Goal: Information Seeking & Learning: Check status

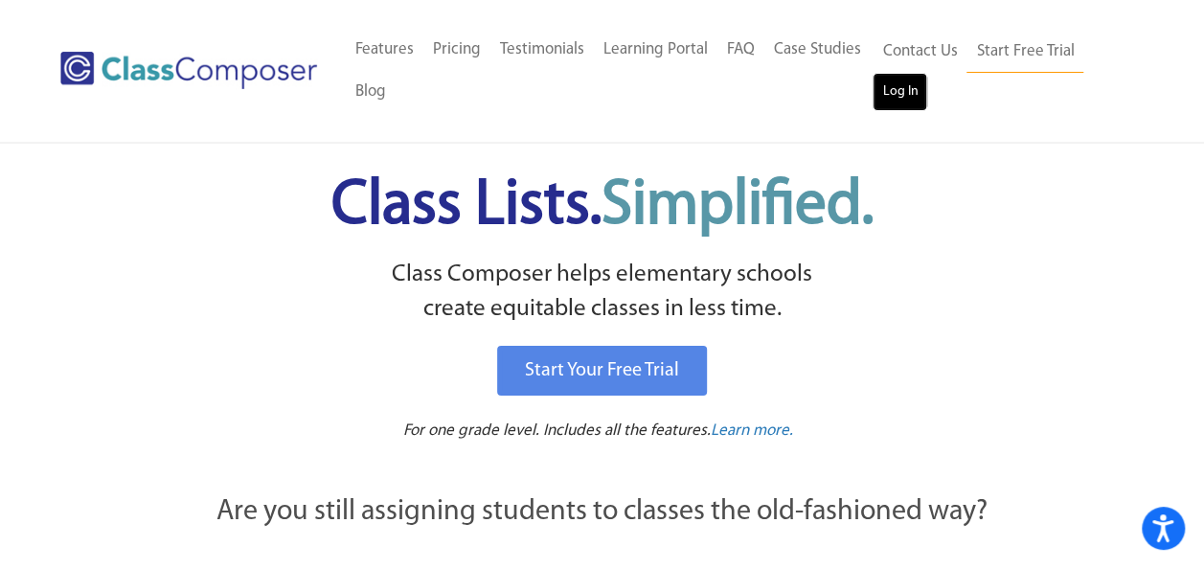
click at [906, 84] on link "Log In" at bounding box center [899, 92] width 55 height 38
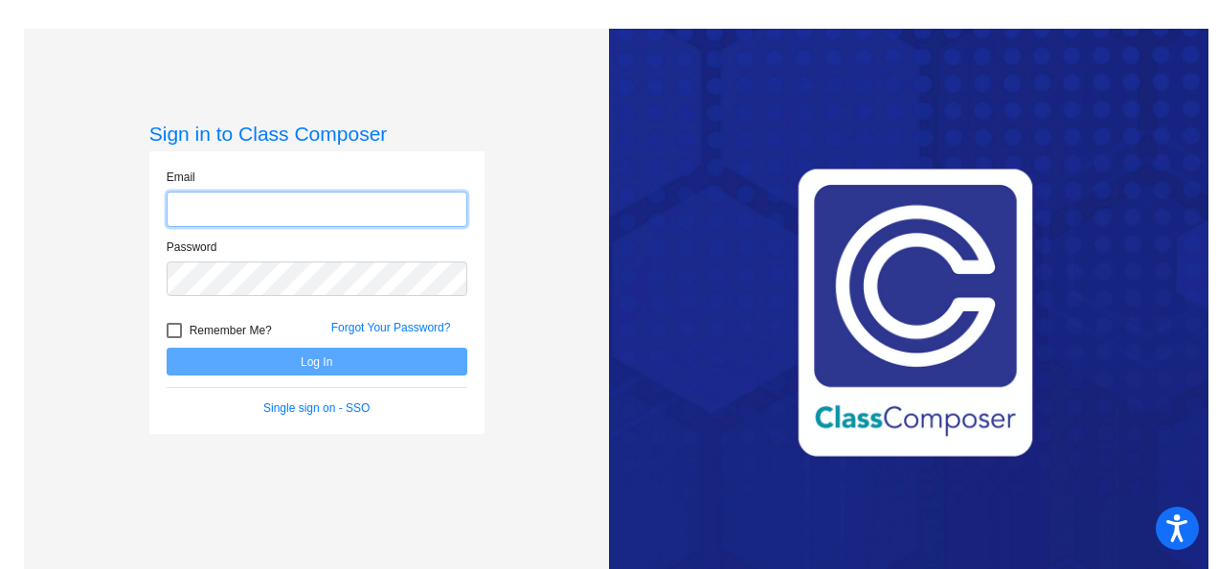
type input "[EMAIL_ADDRESS][DOMAIN_NAME]"
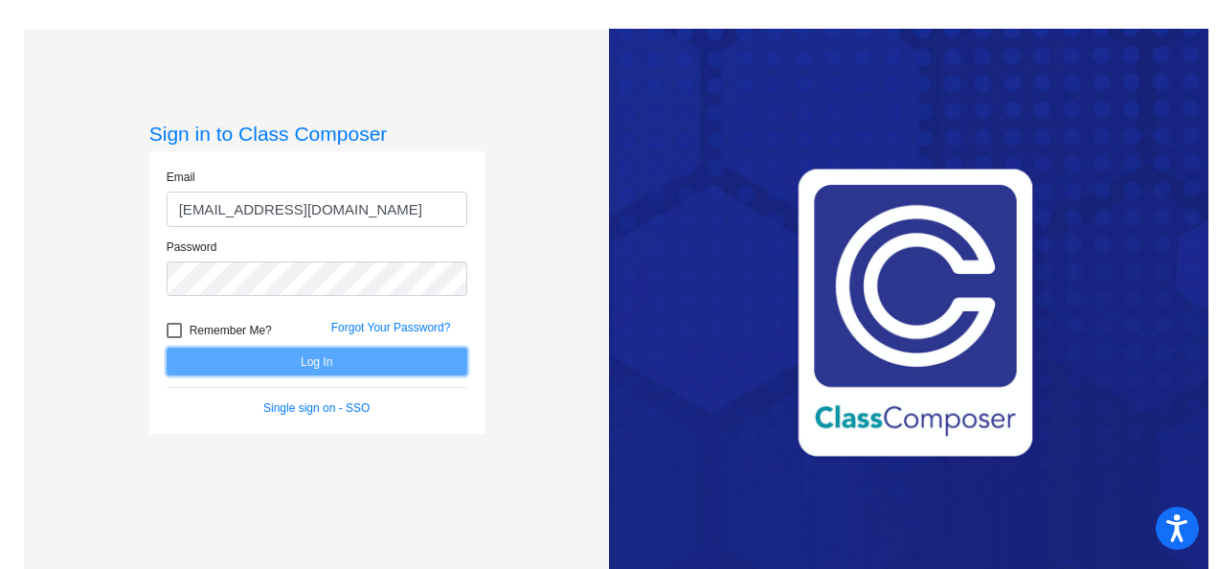
click at [364, 356] on button "Log In" at bounding box center [317, 362] width 301 height 28
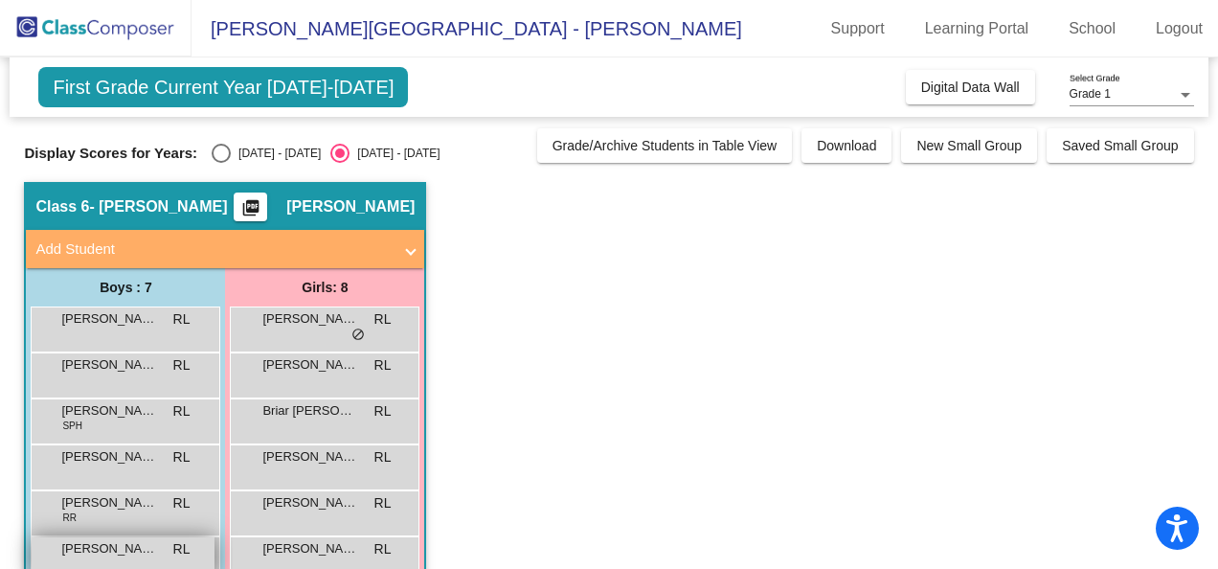
click at [110, 543] on span "Jesse Schuyler" at bounding box center [109, 548] width 96 height 19
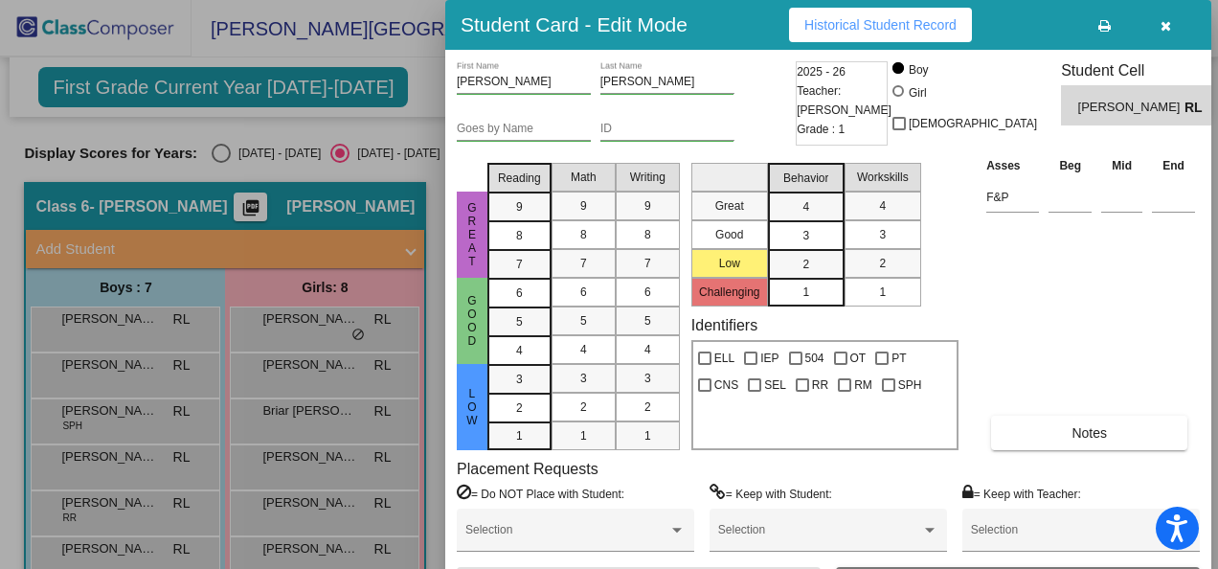
click at [840, 20] on span "Historical Student Record" at bounding box center [880, 24] width 152 height 15
click at [287, 413] on div at bounding box center [609, 284] width 1218 height 569
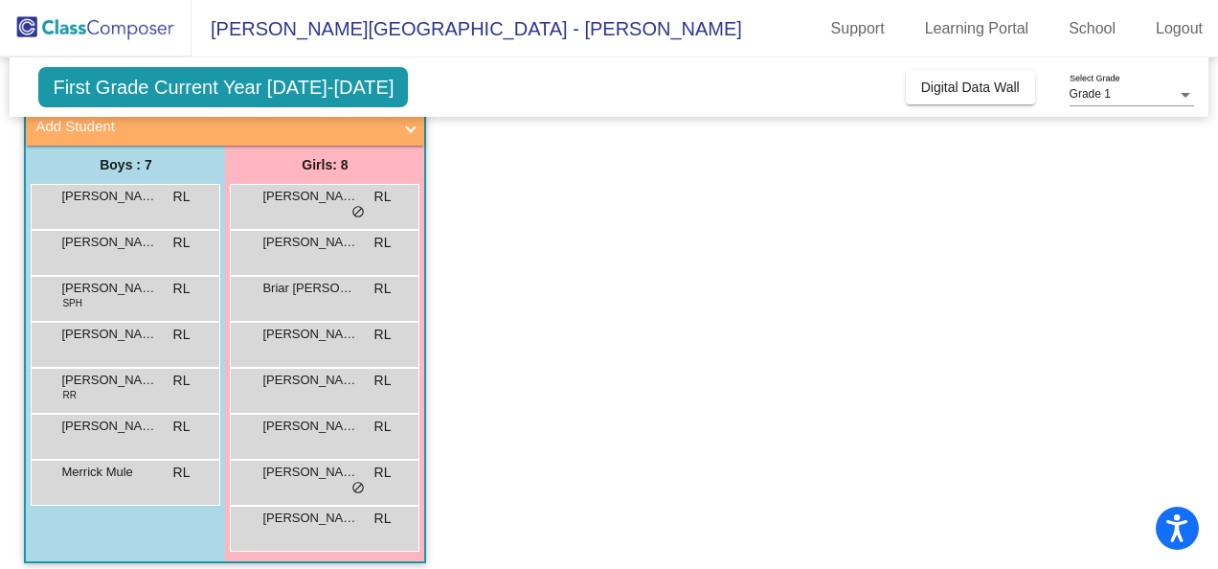
scroll to position [136, 0]
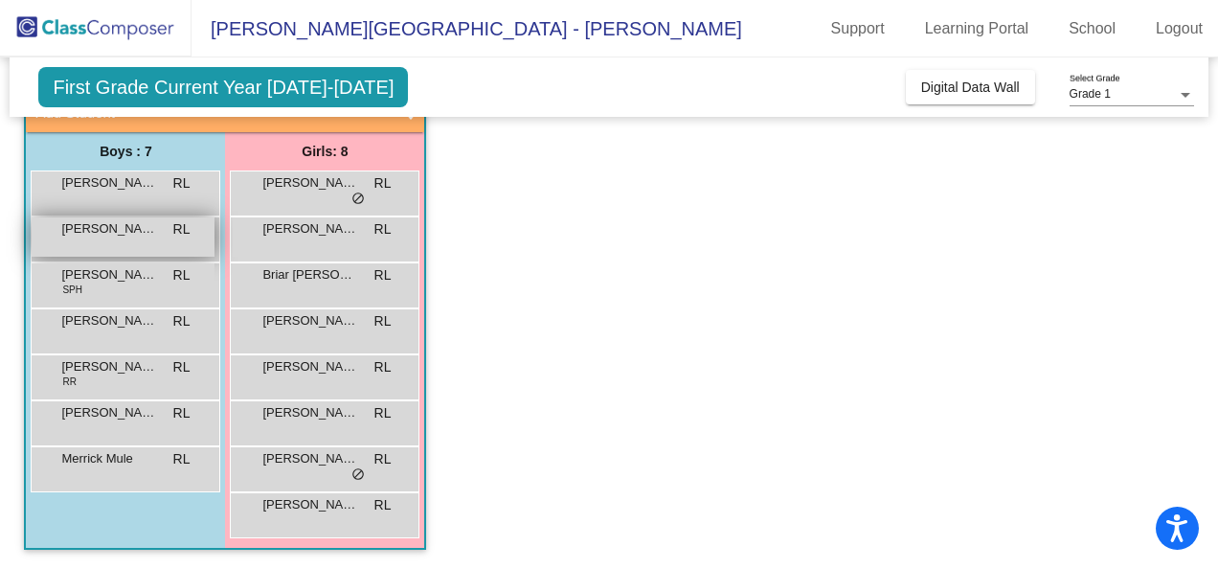
click at [96, 232] on span "Anthony La Centra" at bounding box center [109, 228] width 96 height 19
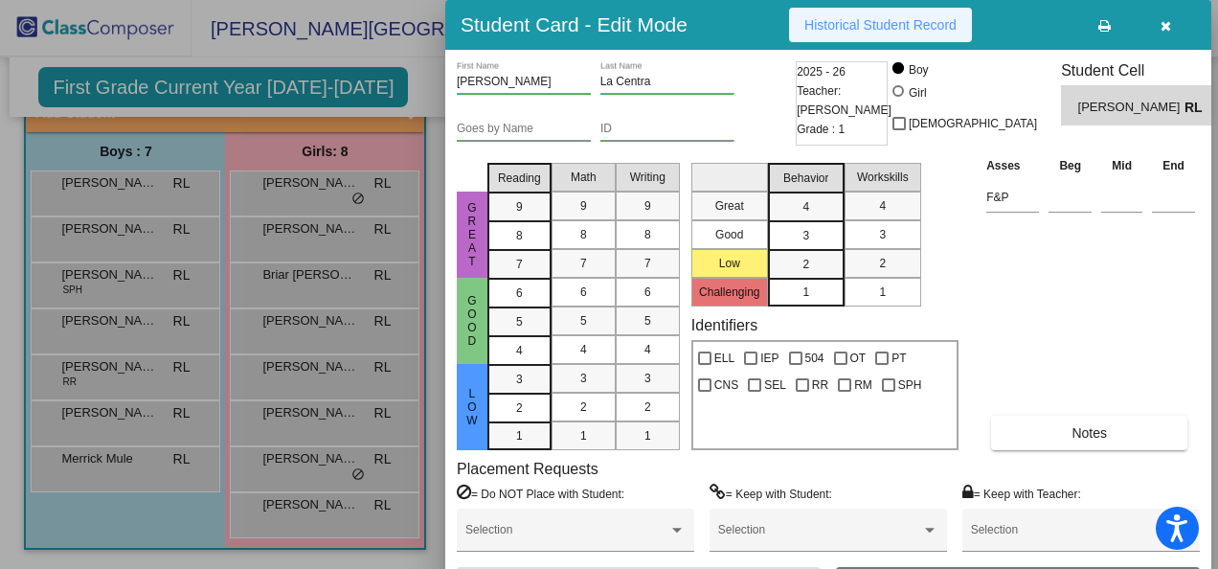
click at [820, 20] on span "Historical Student Record" at bounding box center [880, 24] width 152 height 15
click at [306, 503] on div at bounding box center [609, 284] width 1218 height 569
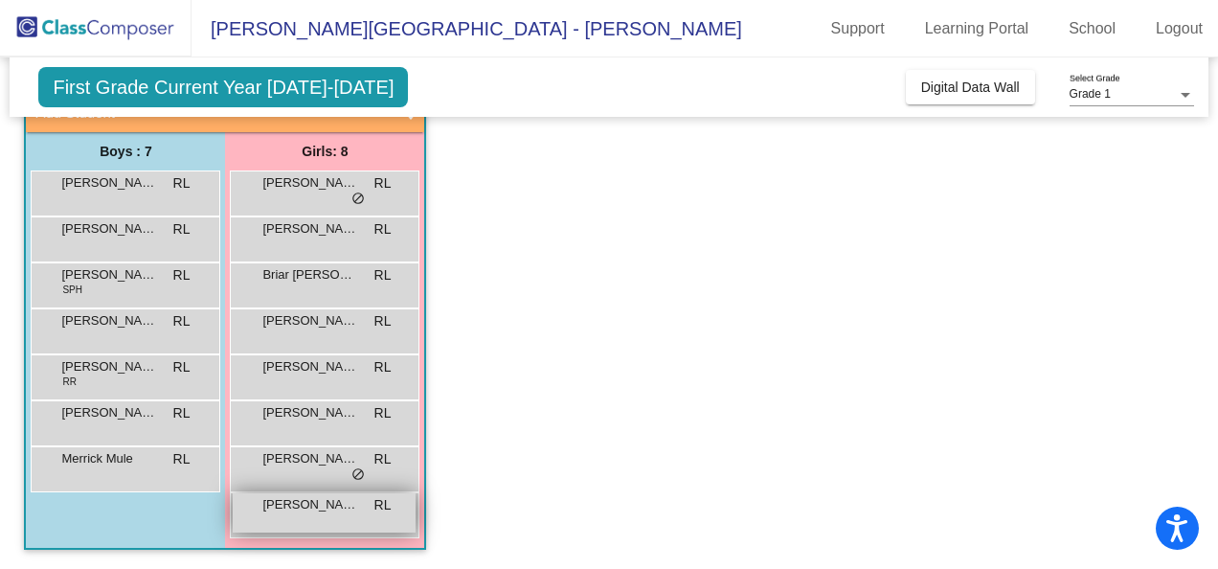
click at [306, 513] on div "Thea Becker RL lock do_not_disturb_alt" at bounding box center [324, 512] width 183 height 39
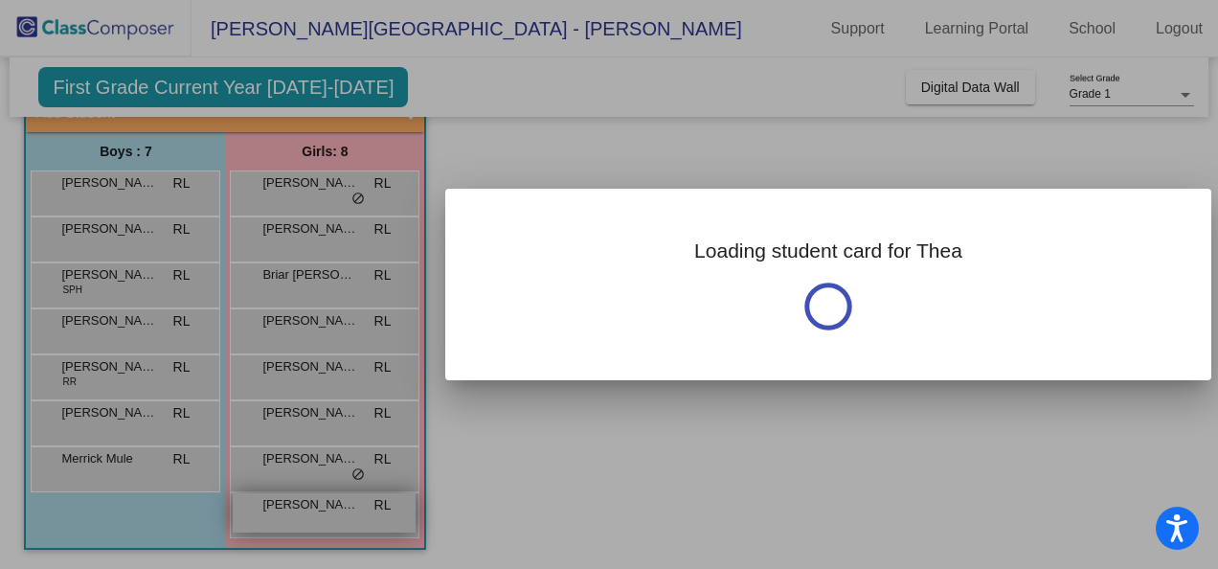
click at [306, 513] on div at bounding box center [609, 284] width 1218 height 569
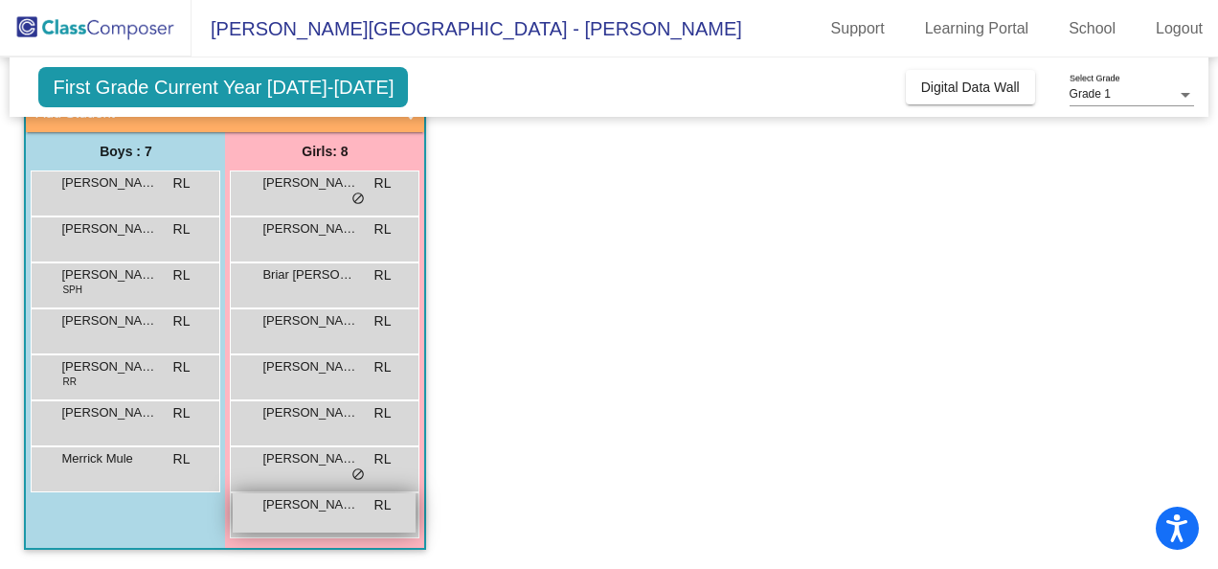
click at [306, 513] on div "Thea Becker RL lock do_not_disturb_alt" at bounding box center [324, 512] width 183 height 39
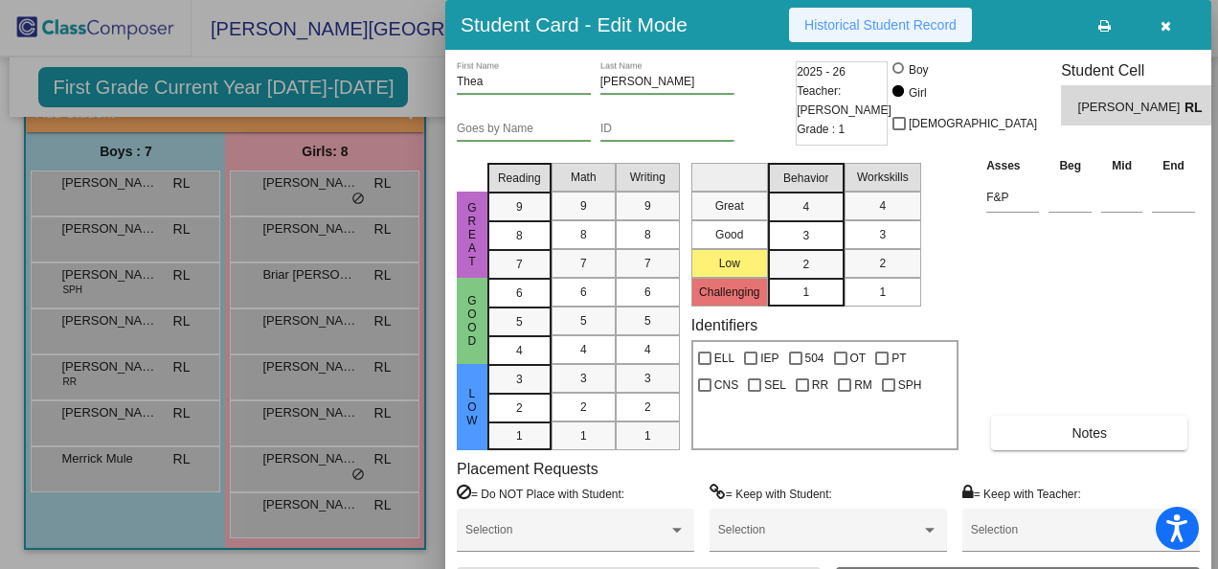
click at [829, 25] on span "Historical Student Record" at bounding box center [880, 24] width 152 height 15
click at [306, 184] on div at bounding box center [609, 284] width 1218 height 569
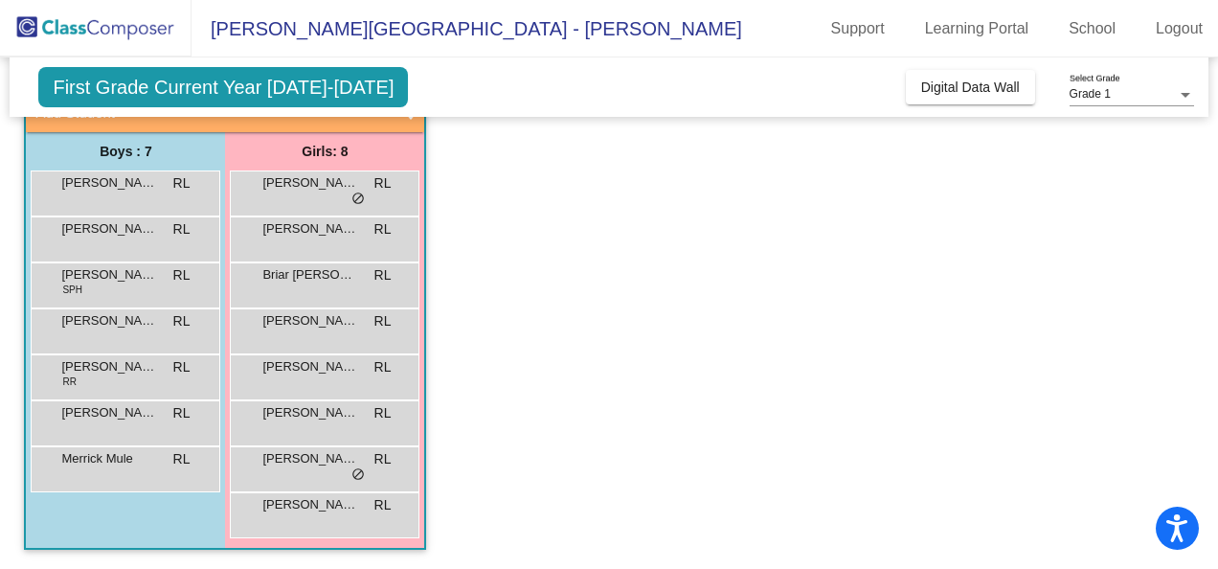
click at [306, 184] on span "Allie Alaxanian" at bounding box center [310, 182] width 96 height 19
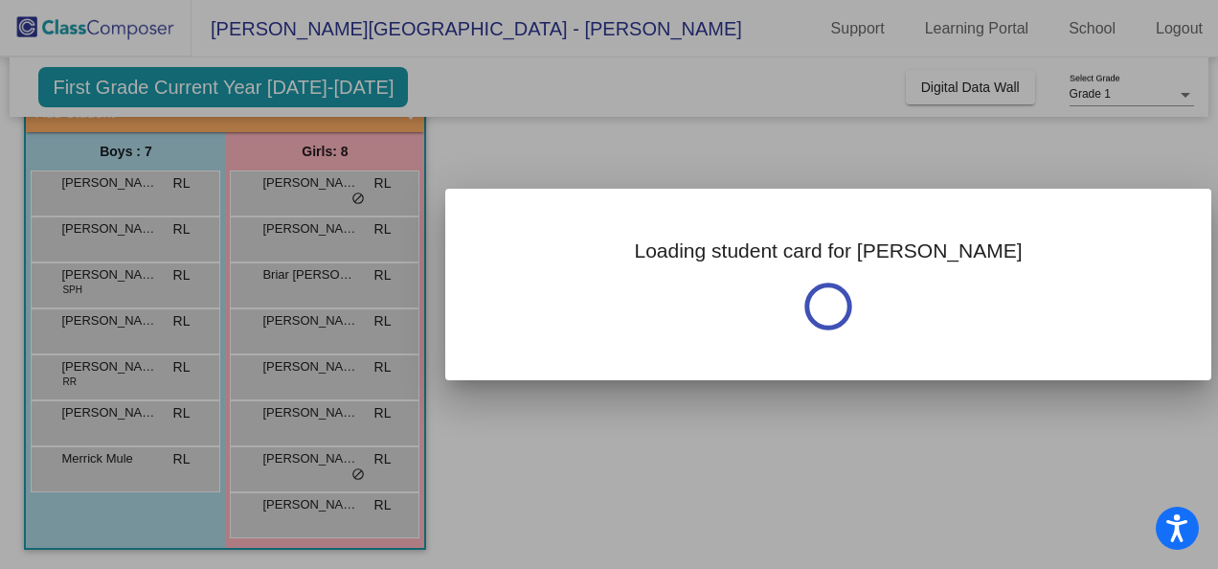
click at [306, 184] on div at bounding box center [609, 284] width 1218 height 569
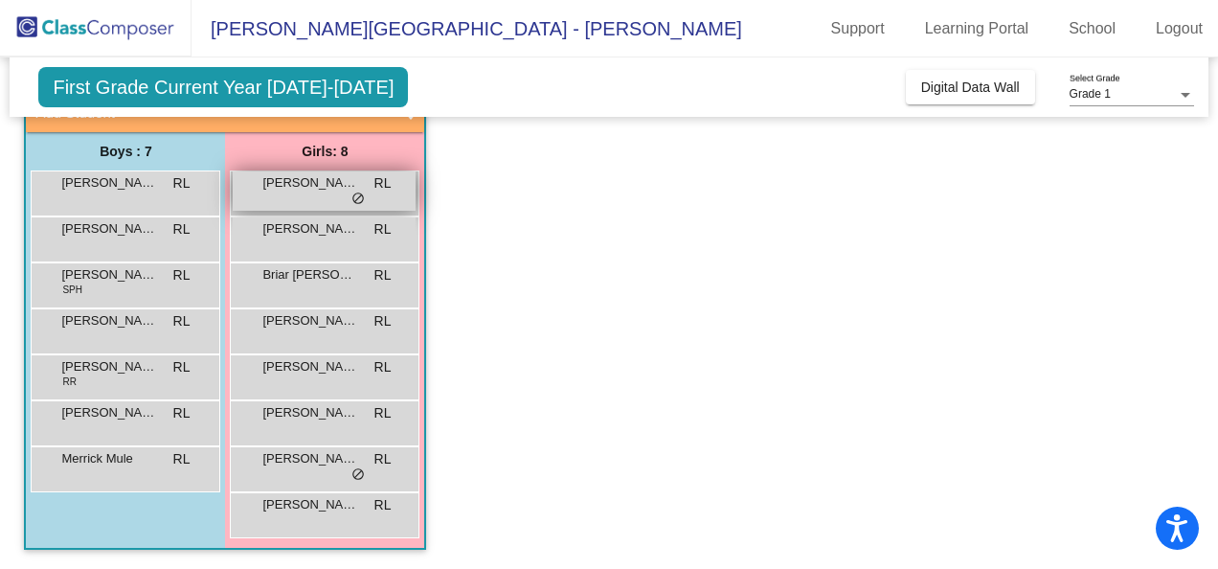
click at [369, 193] on div "Allie Alaxanian RL lock do_not_disturb_alt" at bounding box center [324, 190] width 183 height 39
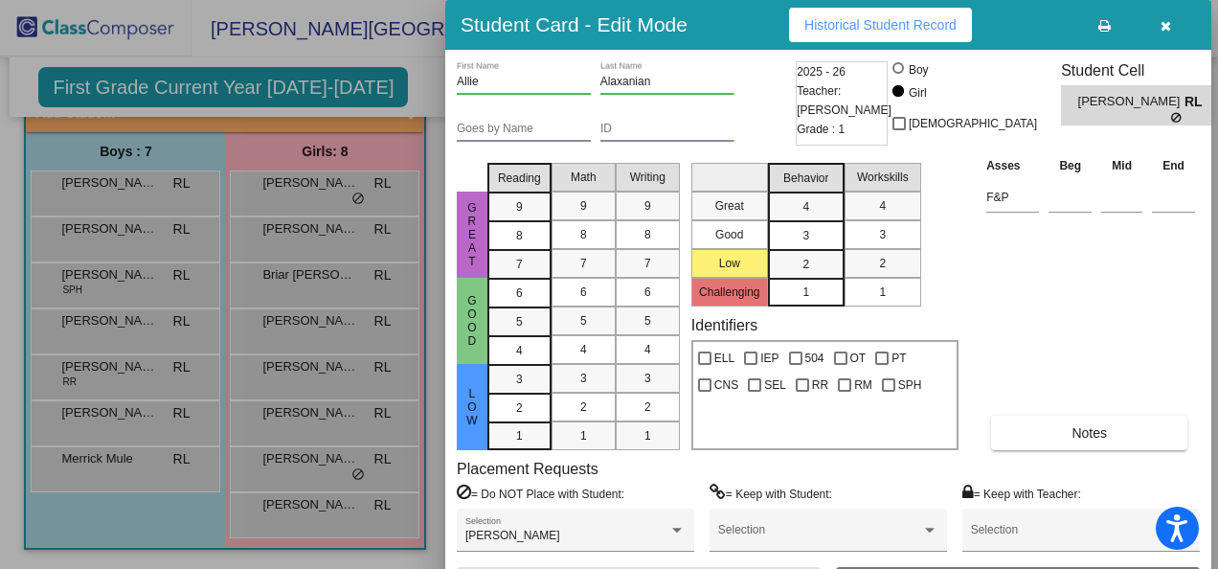
click at [827, 22] on span "Historical Student Record" at bounding box center [880, 24] width 152 height 15
click at [139, 371] on div at bounding box center [609, 284] width 1218 height 569
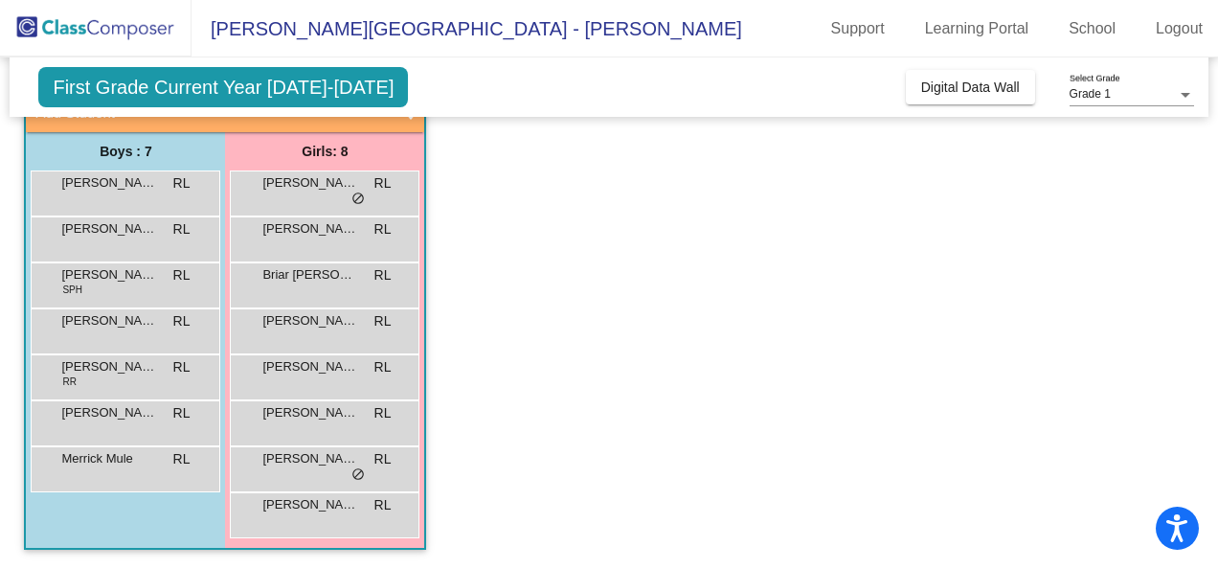
click at [139, 371] on span "Finn Swenson" at bounding box center [109, 366] width 96 height 19
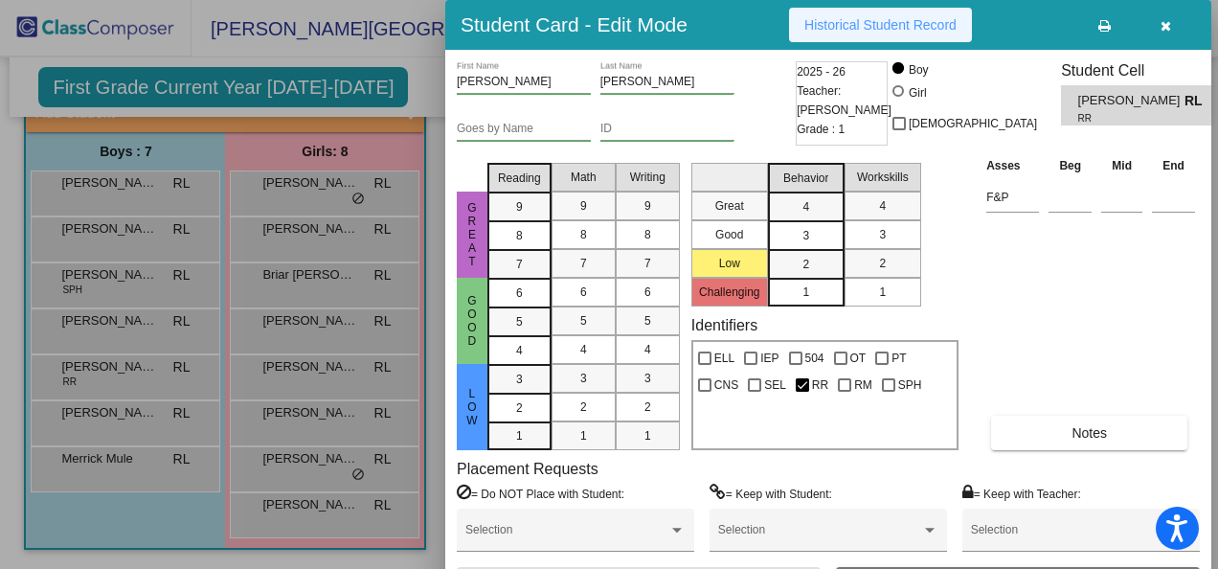
click at [836, 23] on span "Historical Student Record" at bounding box center [880, 24] width 152 height 15
click at [130, 322] on div at bounding box center [609, 284] width 1218 height 569
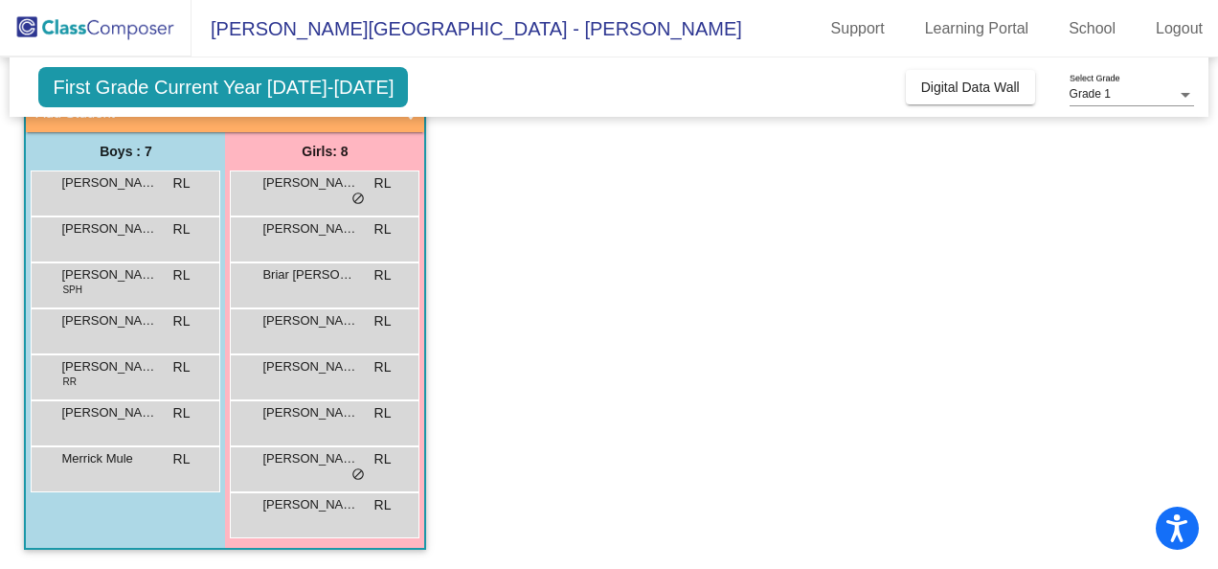
click at [130, 322] on span "Dalton Ward" at bounding box center [109, 320] width 96 height 19
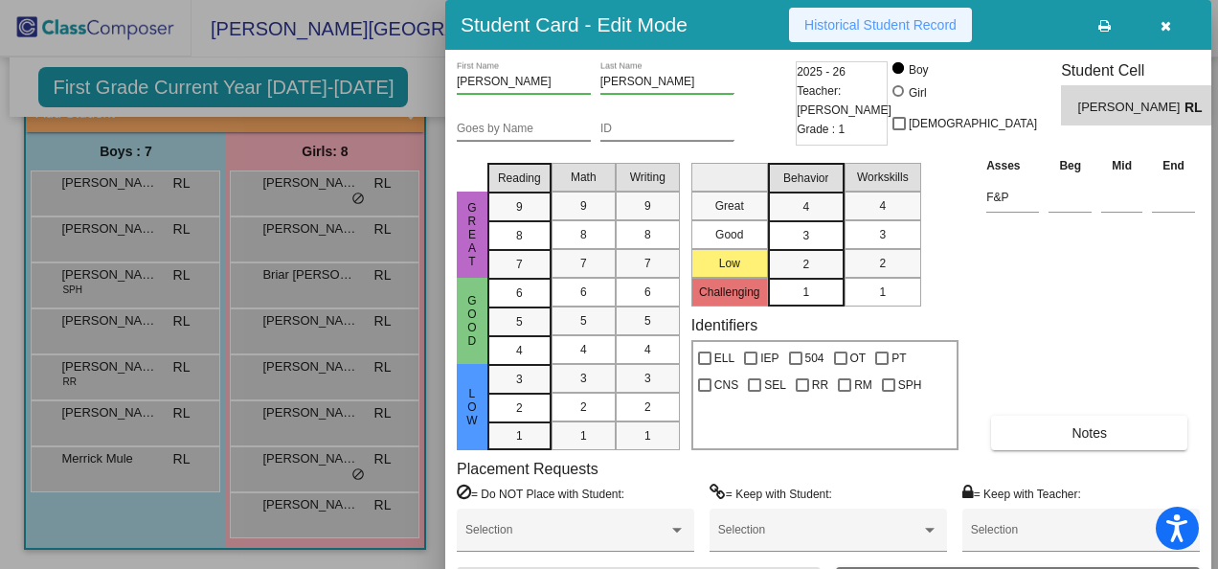
click at [860, 22] on span "Historical Student Record" at bounding box center [880, 24] width 152 height 15
click at [293, 335] on div at bounding box center [609, 284] width 1218 height 569
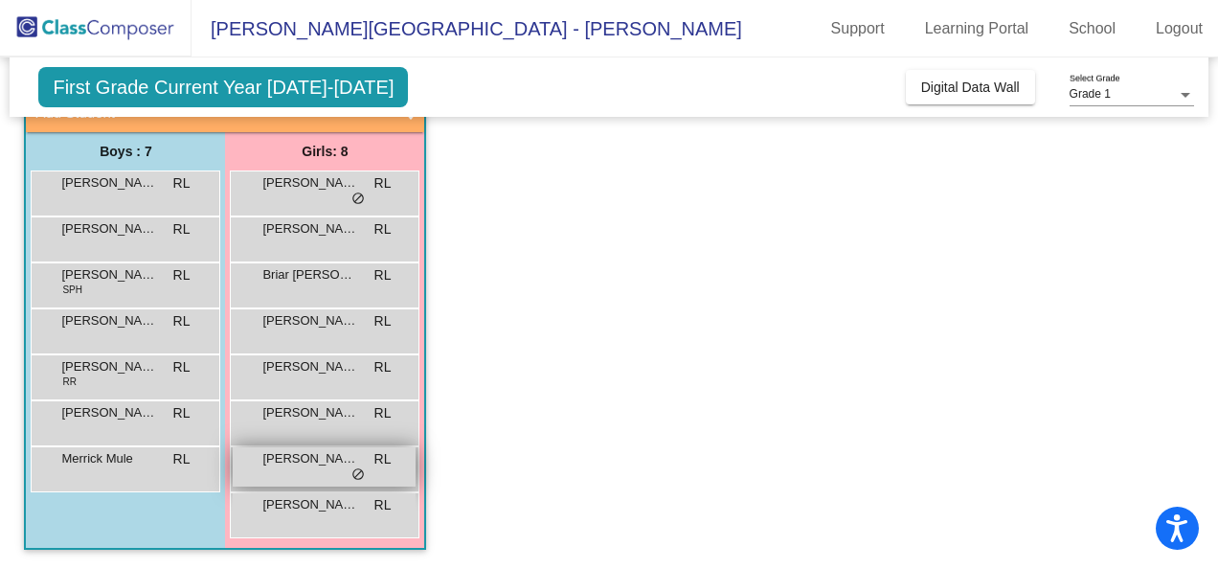
click at [368, 460] on div "Meliana Fiacco RL lock do_not_disturb_alt" at bounding box center [324, 466] width 183 height 39
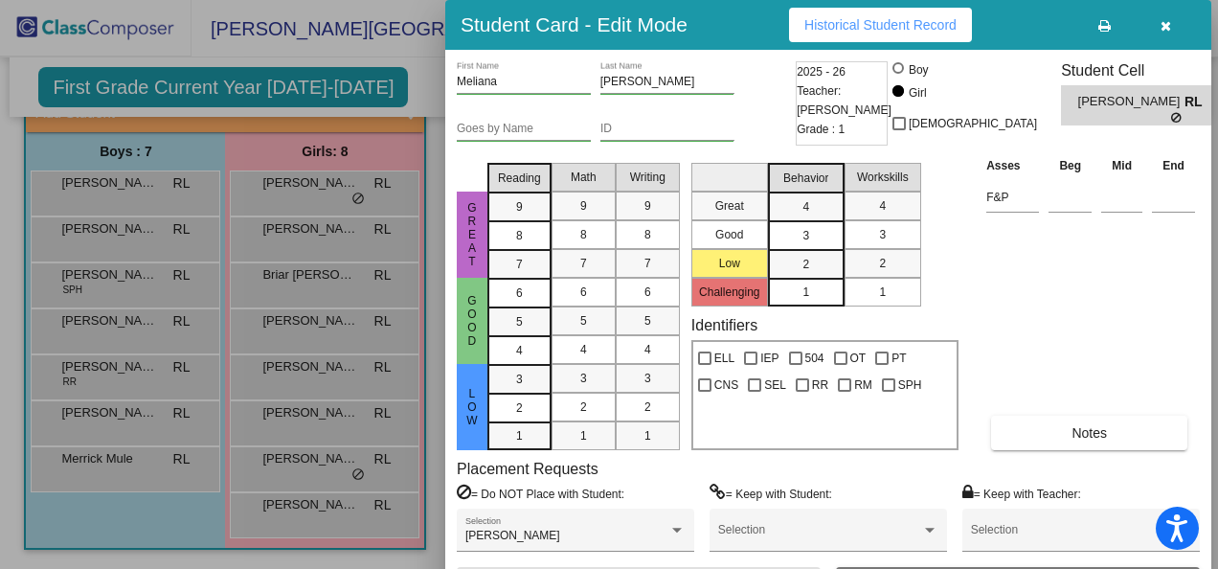
click at [877, 19] on span "Historical Student Record" at bounding box center [880, 24] width 152 height 15
click at [130, 238] on div at bounding box center [609, 284] width 1218 height 569
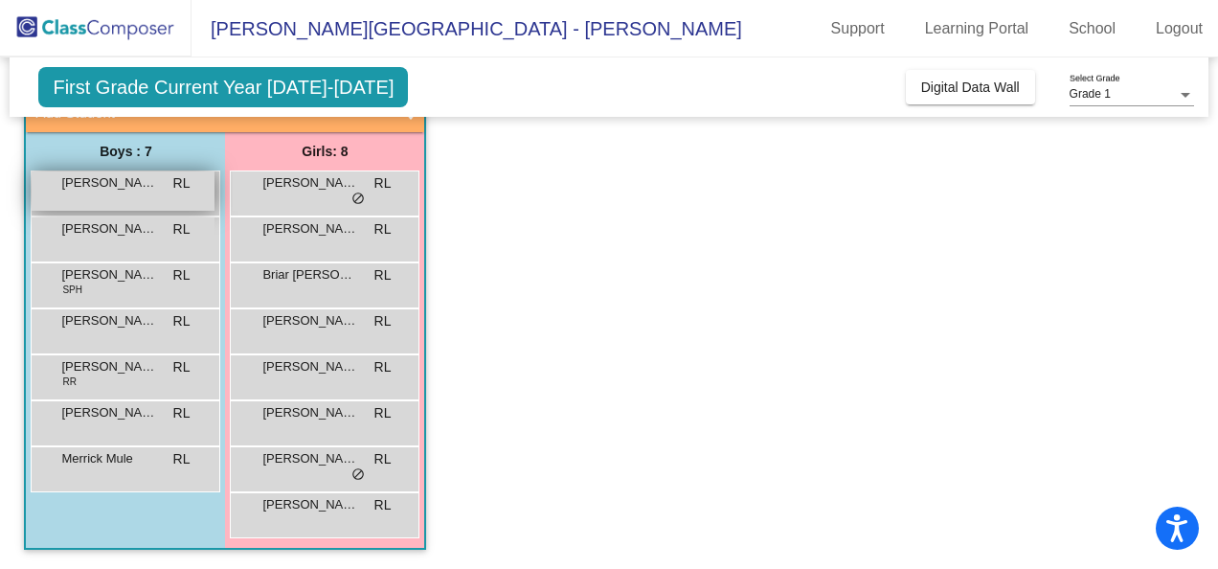
click at [130, 186] on span "Adam Strong" at bounding box center [109, 182] width 96 height 19
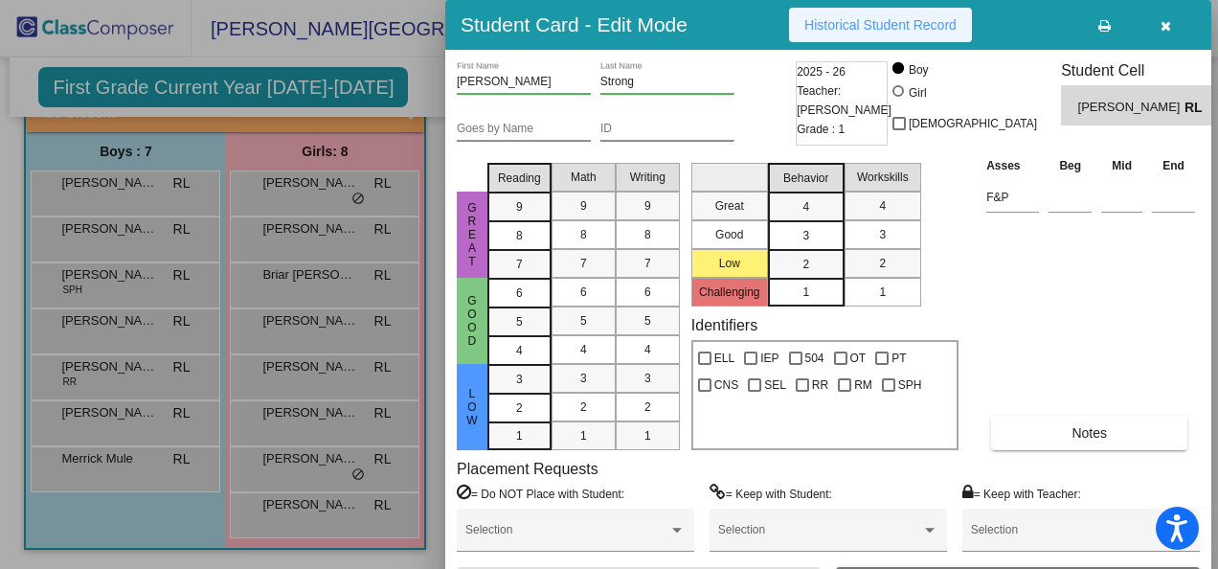
click at [828, 19] on span "Historical Student Record" at bounding box center [880, 24] width 152 height 15
click at [104, 464] on div at bounding box center [609, 284] width 1218 height 569
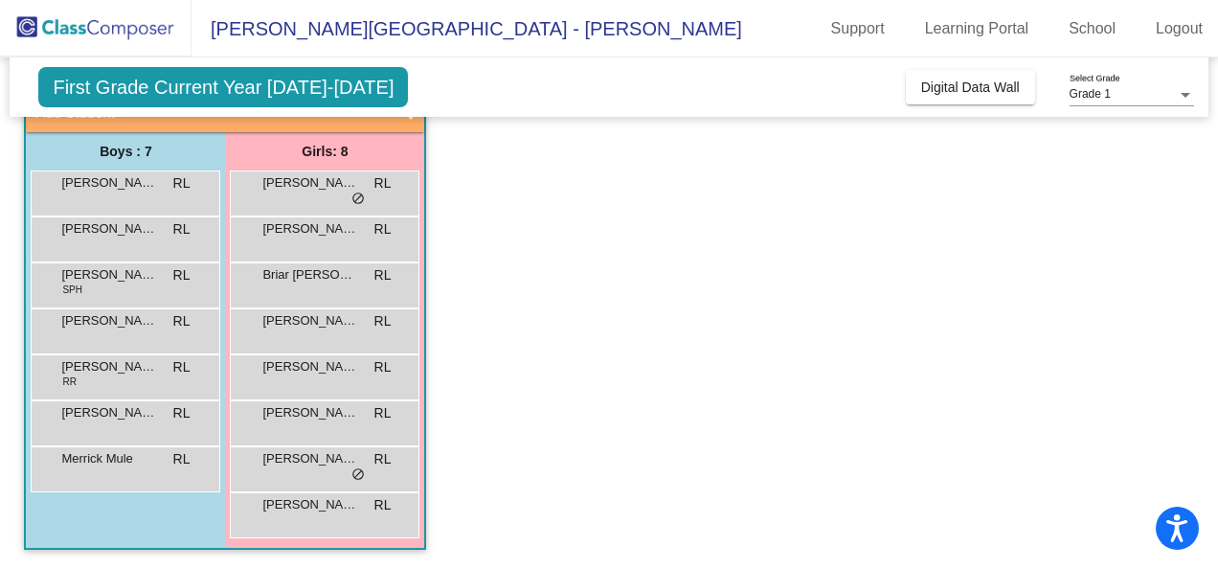
click at [104, 464] on span "Merrick Mule" at bounding box center [109, 458] width 96 height 19
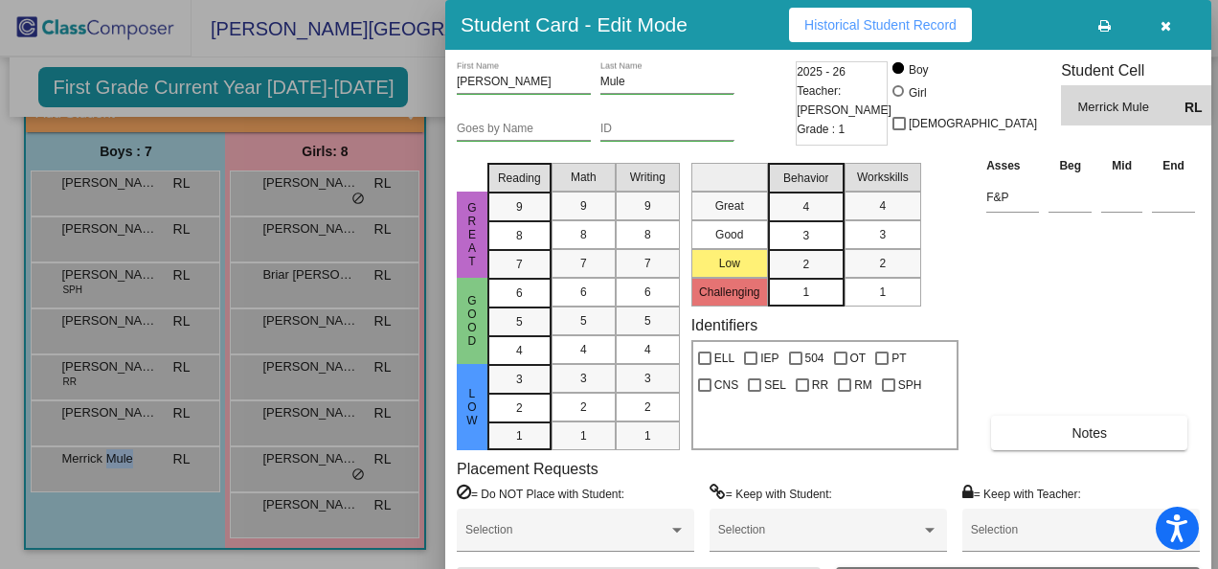
click at [858, 24] on span "Historical Student Record" at bounding box center [880, 24] width 152 height 15
click at [360, 193] on div at bounding box center [609, 284] width 1218 height 569
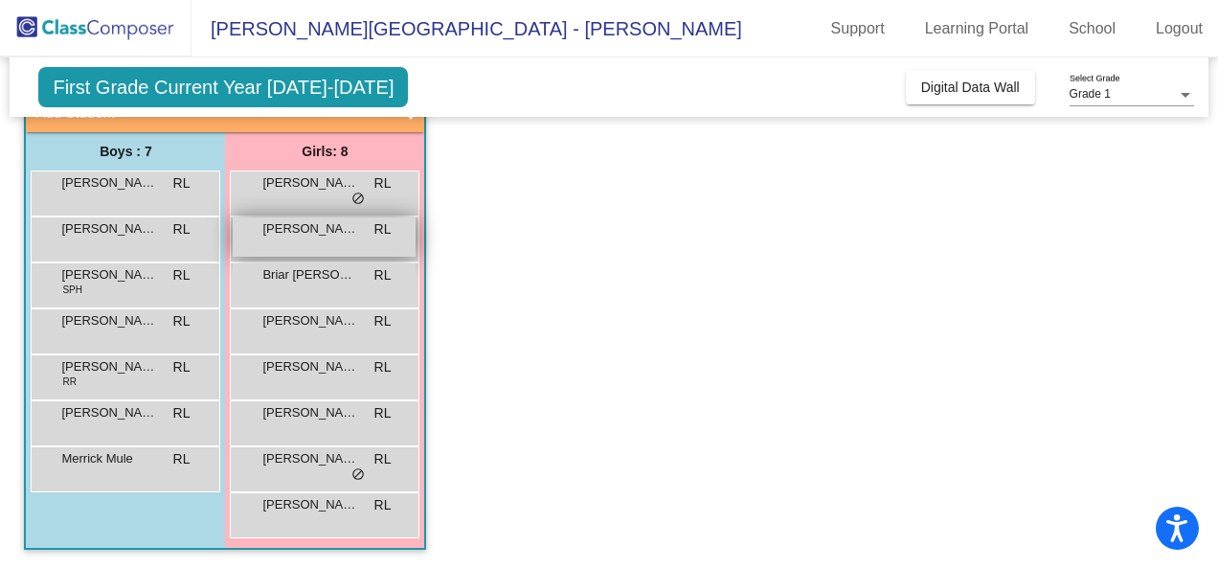
click at [341, 230] on span "Arianna McGourty" at bounding box center [310, 228] width 96 height 19
click at [336, 238] on div "Arianna McGourty RL lock do_not_disturb_alt" at bounding box center [324, 236] width 183 height 39
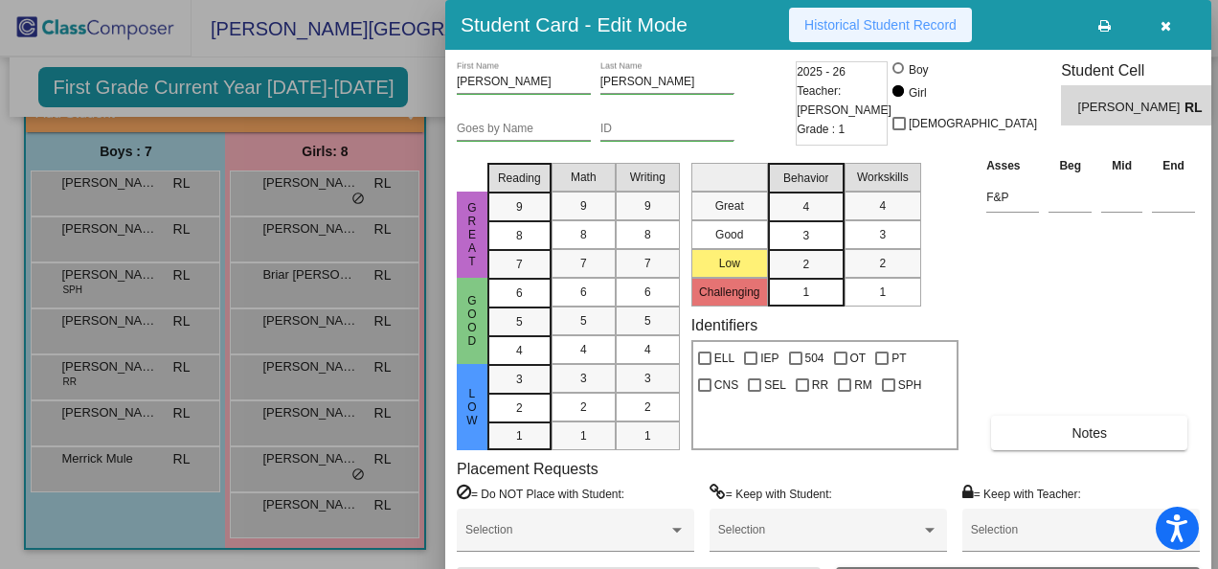
click at [845, 23] on span "Historical Student Record" at bounding box center [880, 24] width 152 height 15
click at [299, 277] on div at bounding box center [609, 284] width 1218 height 569
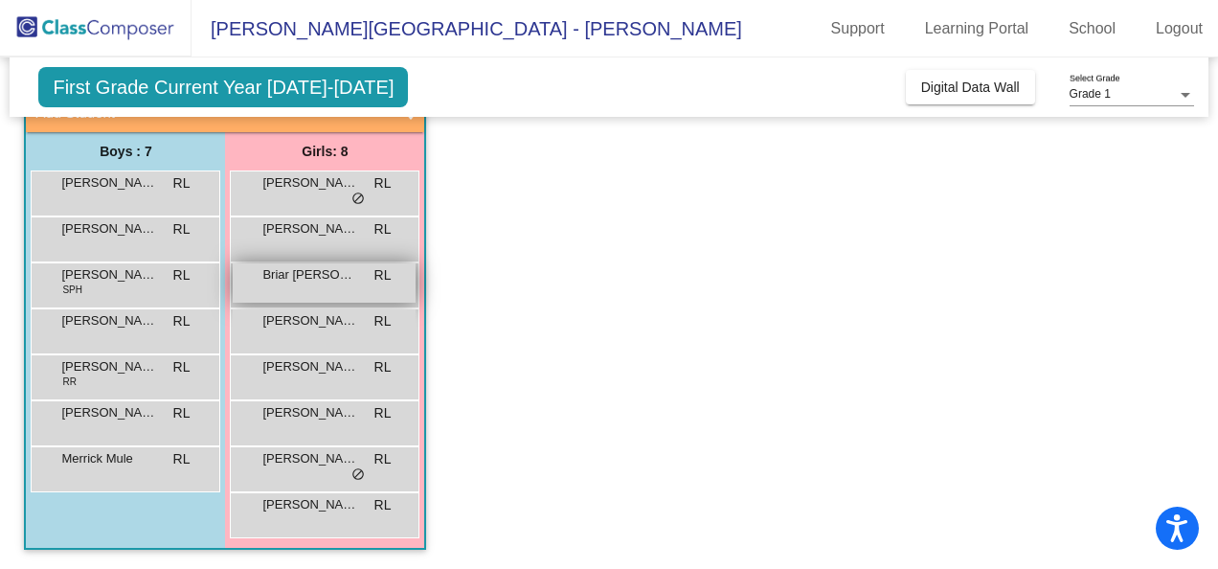
click at [376, 287] on div "Briar DesPres RL lock do_not_disturb_alt" at bounding box center [324, 282] width 183 height 39
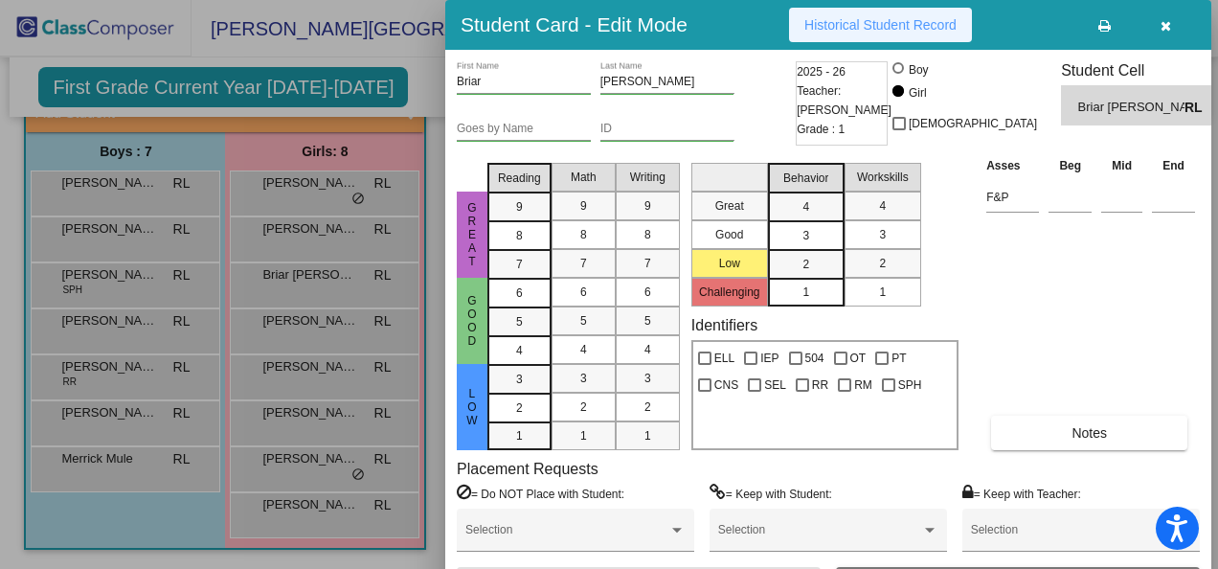
click at [843, 19] on span "Historical Student Record" at bounding box center [880, 24] width 152 height 15
click at [347, 409] on div at bounding box center [609, 284] width 1218 height 569
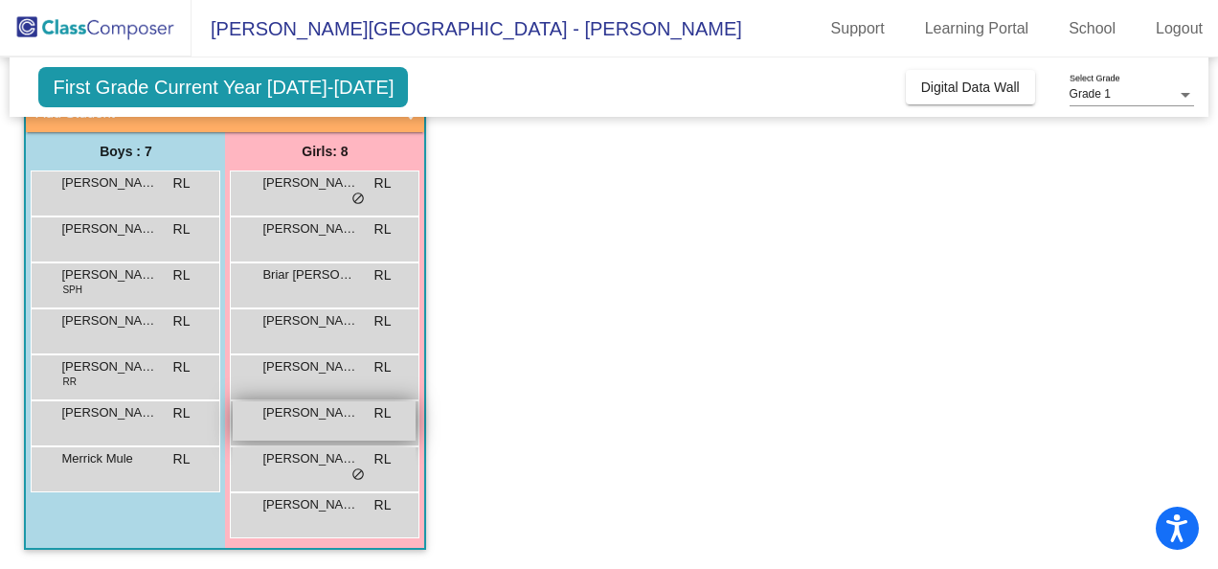
click at [377, 415] on span "RL" at bounding box center [382, 413] width 17 height 20
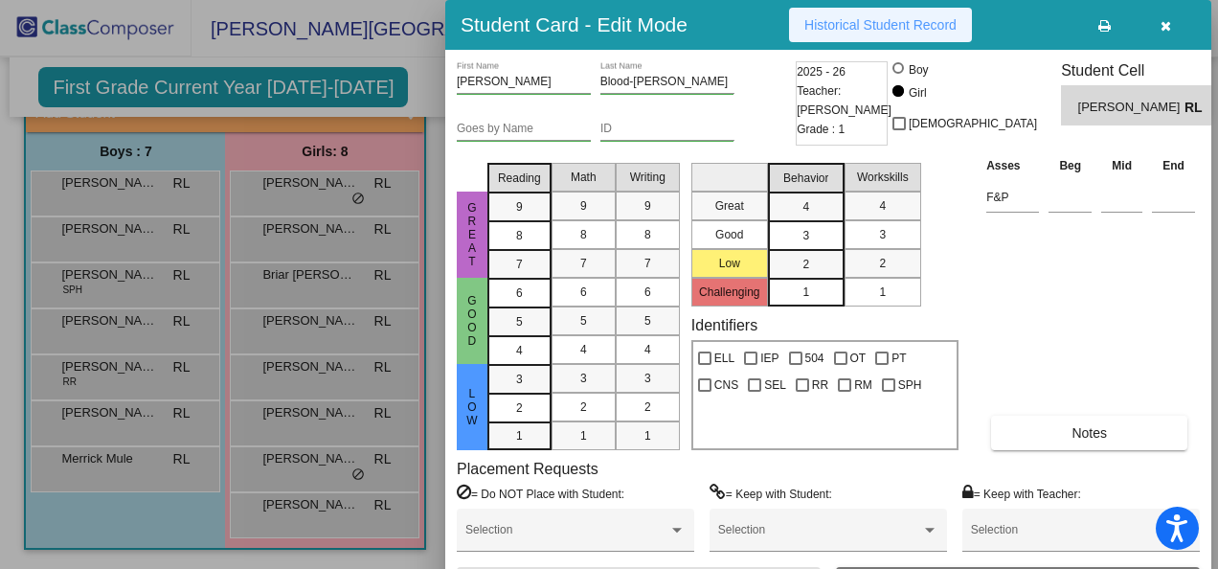
click at [814, 25] on span "Historical Student Record" at bounding box center [880, 24] width 152 height 15
click at [293, 364] on div at bounding box center [609, 284] width 1218 height 569
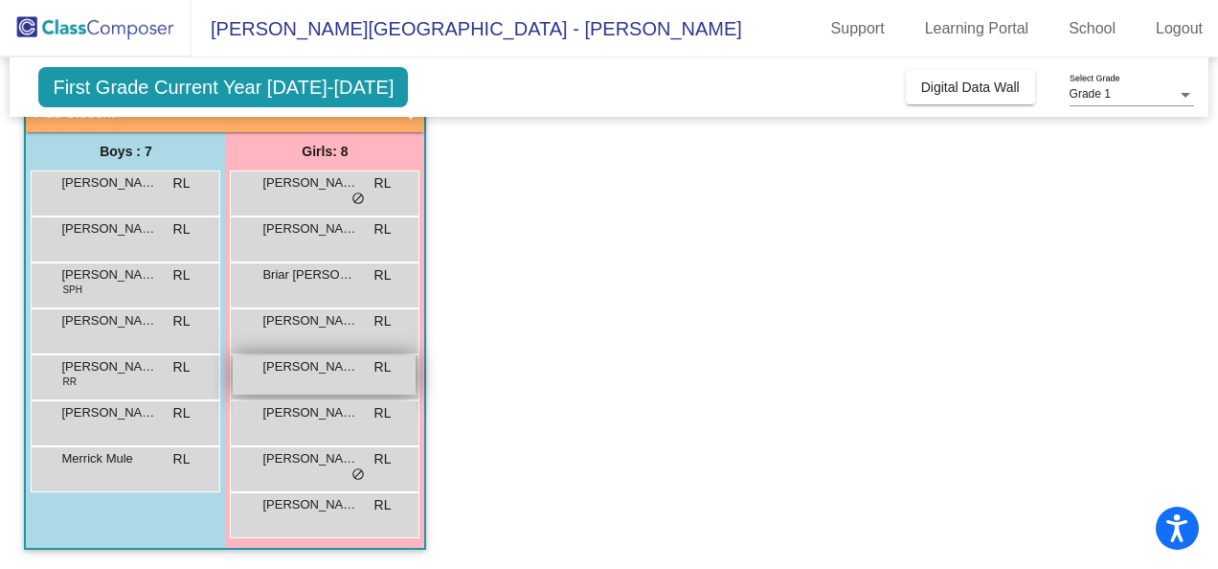
click at [345, 374] on span "Lillian Scribani" at bounding box center [310, 366] width 96 height 19
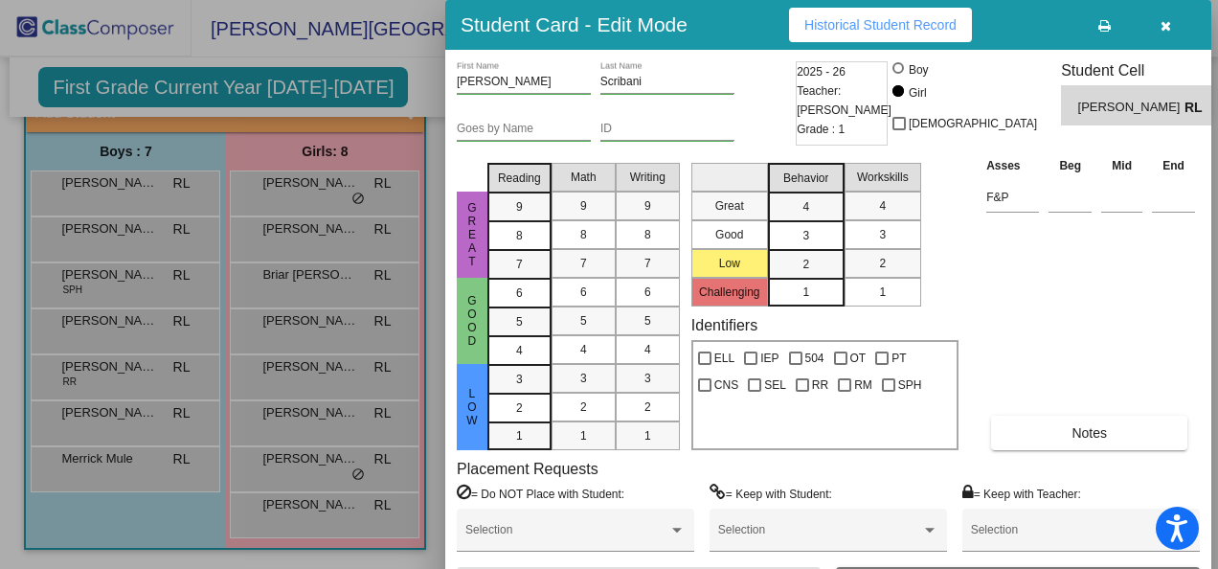
click at [847, 25] on span "Historical Student Record" at bounding box center [880, 24] width 152 height 15
click at [151, 418] on div at bounding box center [609, 284] width 1218 height 569
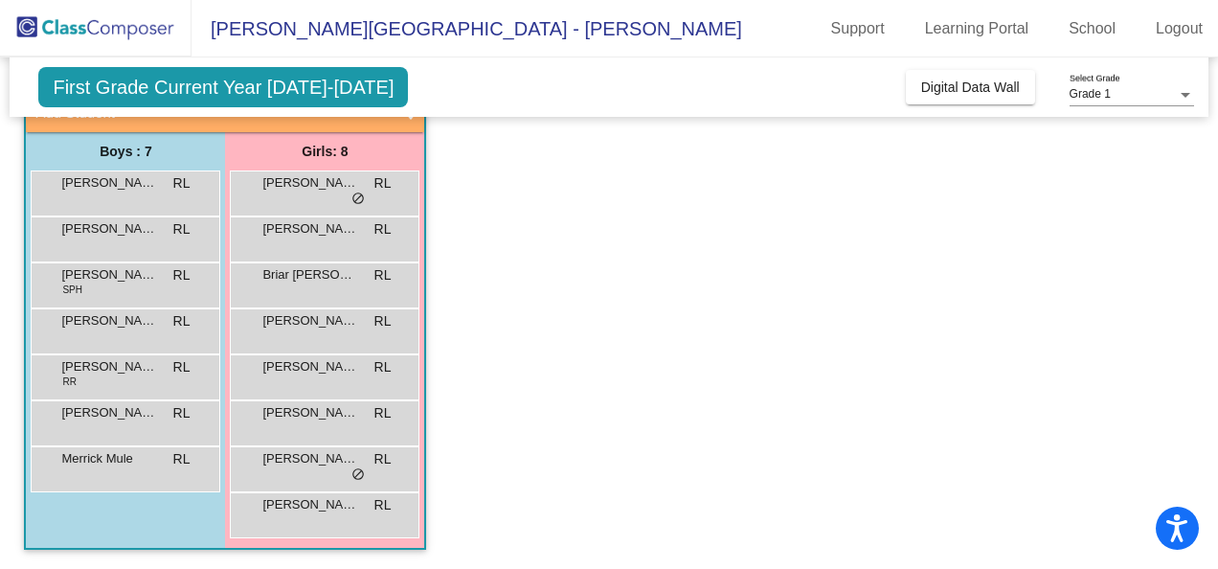
click at [151, 418] on span "Jesse Schuyler" at bounding box center [109, 412] width 96 height 19
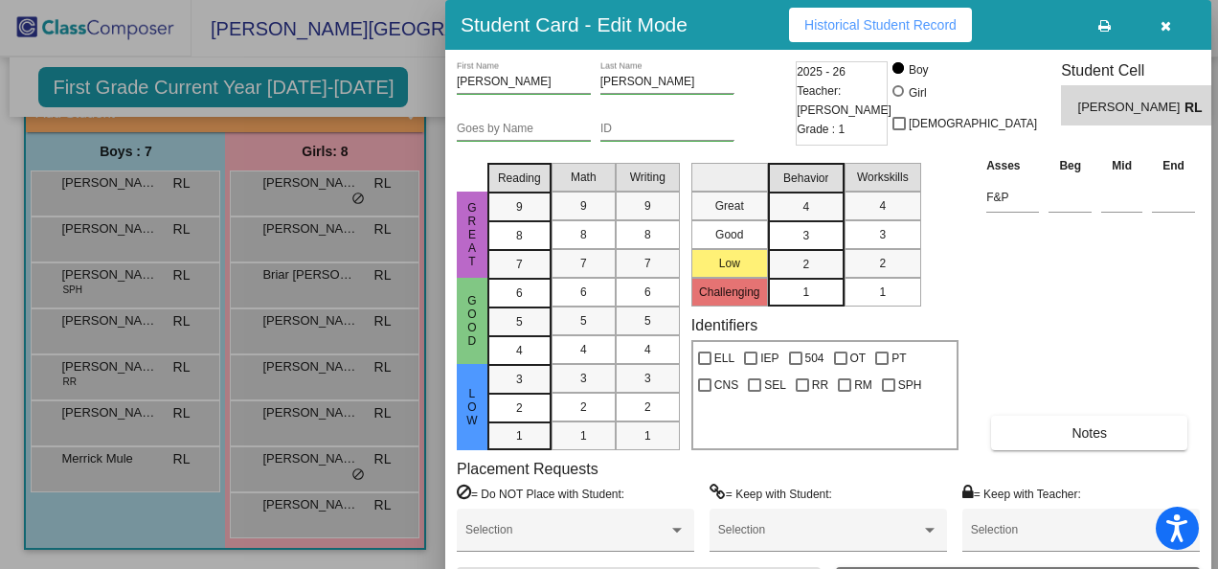
click at [879, 21] on span "Historical Student Record" at bounding box center [880, 24] width 152 height 15
